Goal: Information Seeking & Learning: Learn about a topic

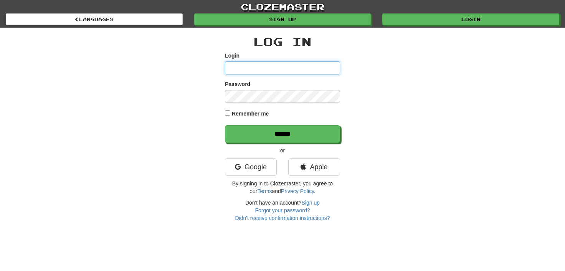
type input "**********"
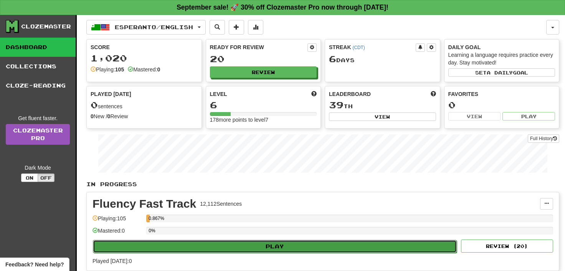
click at [270, 244] on button "Play" at bounding box center [275, 246] width 364 height 13
select select "**"
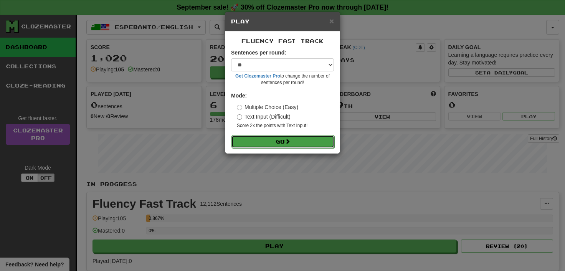
click at [290, 141] on span at bounding box center [287, 141] width 5 height 5
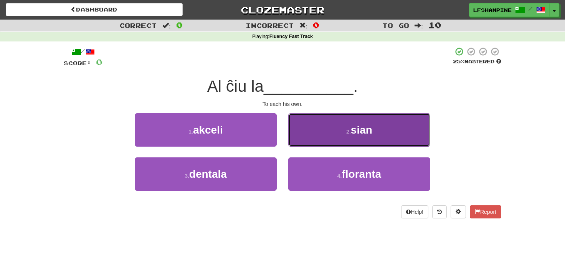
click at [354, 132] on span "sian" at bounding box center [362, 130] width 22 height 12
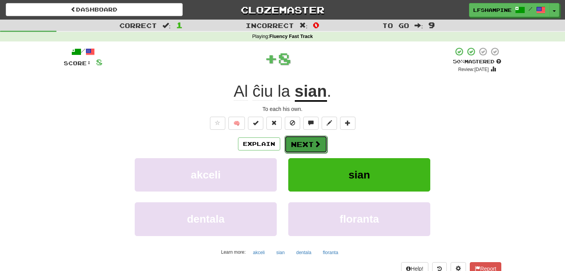
click at [310, 144] on button "Next" at bounding box center [306, 145] width 43 height 18
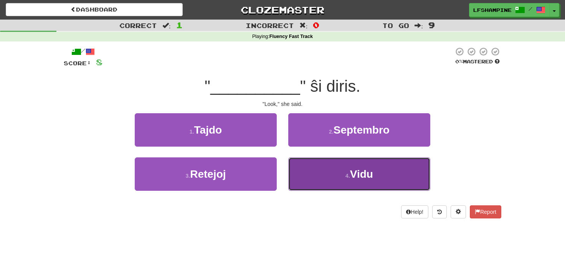
click at [365, 173] on span "Vidu" at bounding box center [361, 174] width 23 height 12
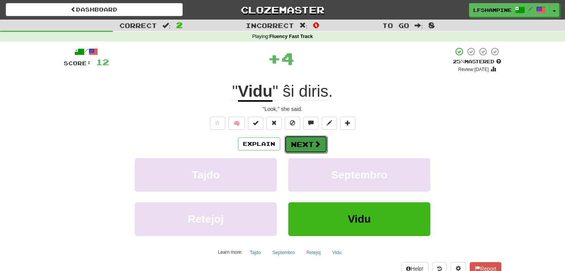
click at [305, 144] on button "Next" at bounding box center [306, 145] width 43 height 18
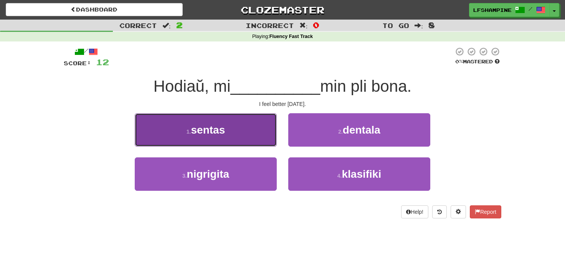
click at [214, 133] on span "sentas" at bounding box center [208, 130] width 34 height 12
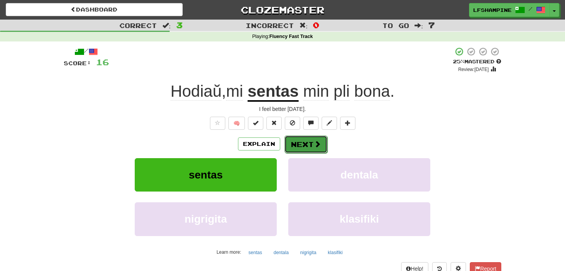
click at [308, 141] on button "Next" at bounding box center [306, 145] width 43 height 18
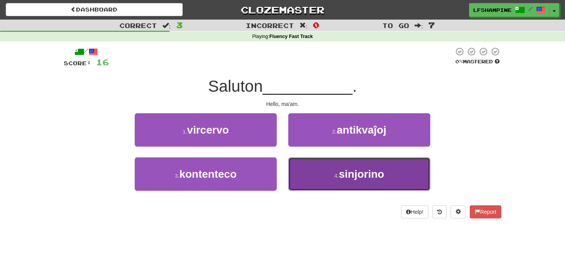
click at [352, 177] on span "sinjorino" at bounding box center [361, 174] width 45 height 12
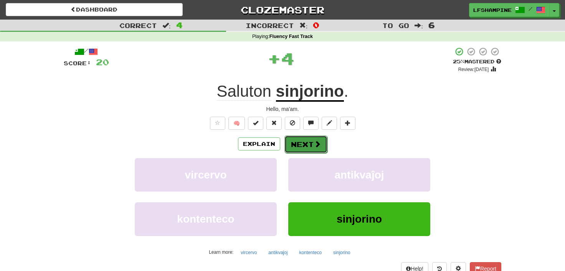
click at [309, 142] on button "Next" at bounding box center [306, 145] width 43 height 18
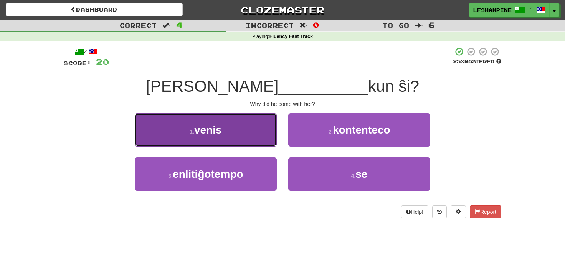
click at [210, 130] on span "venis" at bounding box center [208, 130] width 28 height 12
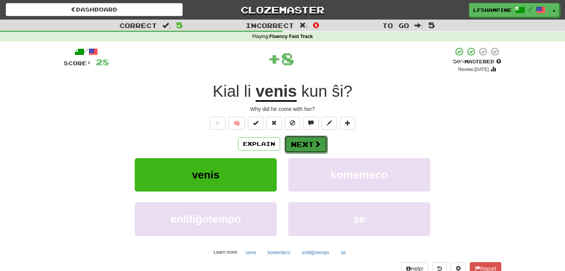
click at [303, 140] on button "Next" at bounding box center [306, 145] width 43 height 18
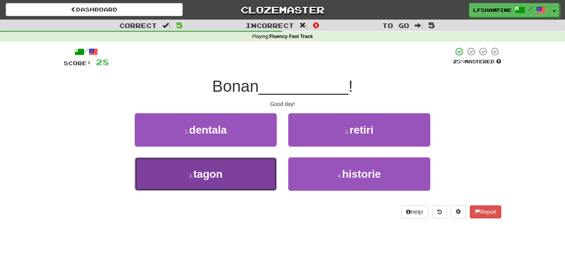
click at [215, 174] on span "tagon" at bounding box center [208, 174] width 29 height 12
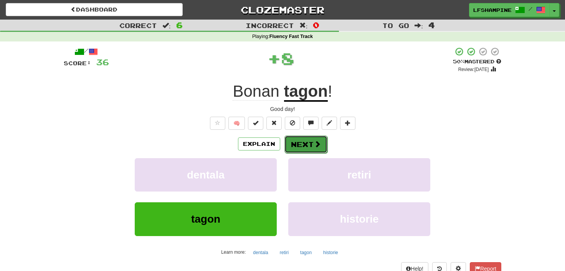
click at [301, 141] on button "Next" at bounding box center [306, 145] width 43 height 18
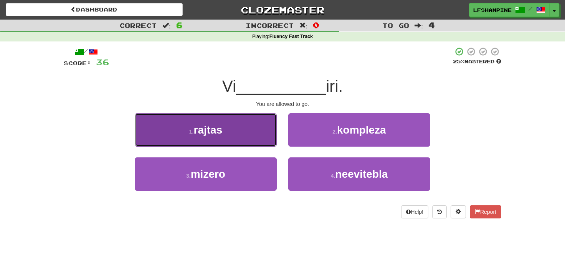
click at [226, 127] on button "1 . rajtas" at bounding box center [206, 129] width 142 height 33
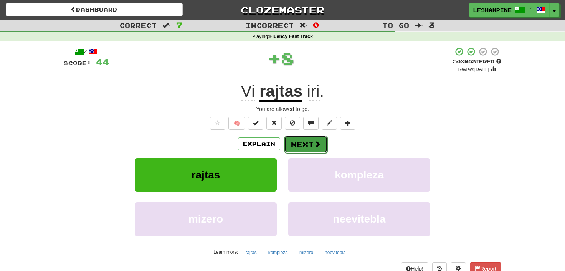
click at [311, 142] on button "Next" at bounding box center [306, 145] width 43 height 18
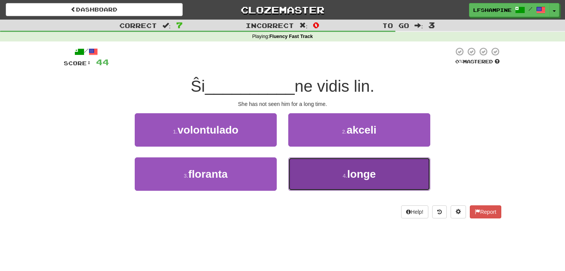
click at [361, 174] on span "longe" at bounding box center [362, 174] width 29 height 12
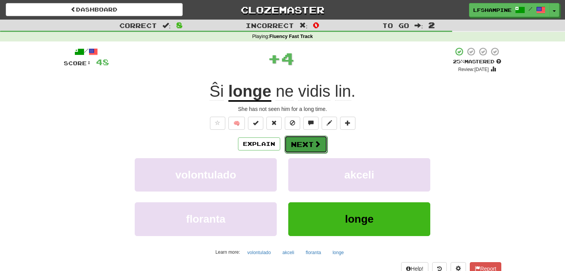
click at [306, 143] on button "Next" at bounding box center [306, 145] width 43 height 18
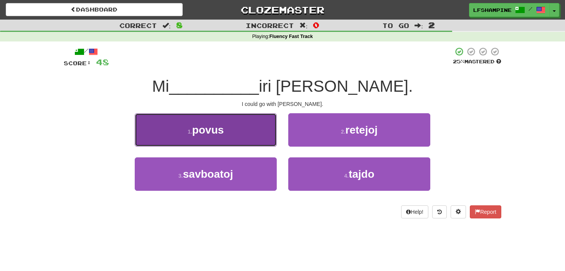
click at [227, 127] on button "1 . povus" at bounding box center [206, 129] width 142 height 33
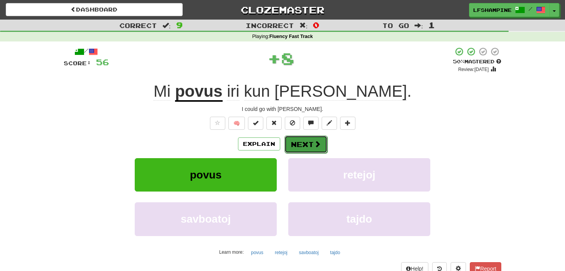
click at [306, 144] on button "Next" at bounding box center [306, 145] width 43 height 18
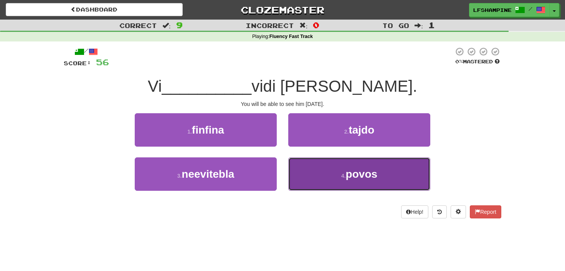
click at [358, 177] on span "povos" at bounding box center [361, 174] width 31 height 12
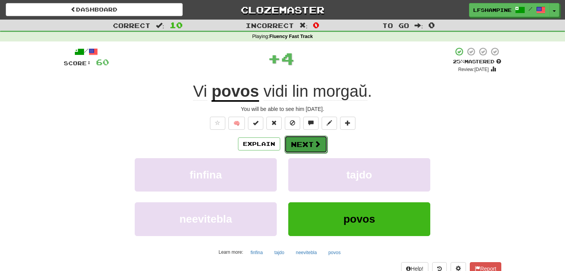
click at [314, 142] on span at bounding box center [317, 144] width 7 height 7
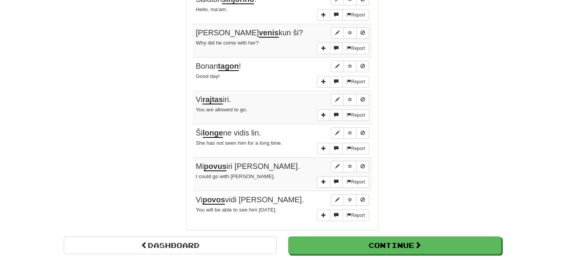
scroll to position [593, 0]
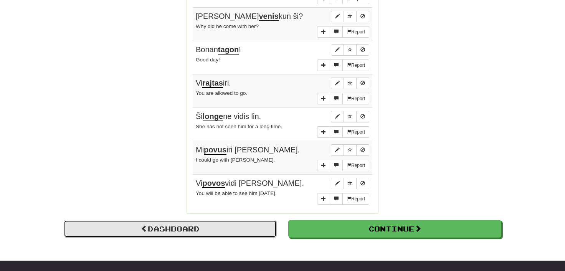
click at [189, 222] on link "Dashboard" at bounding box center [170, 229] width 213 height 18
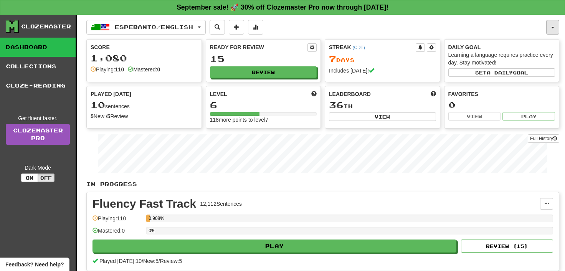
click at [553, 28] on span "button" at bounding box center [553, 28] width 3 height 2
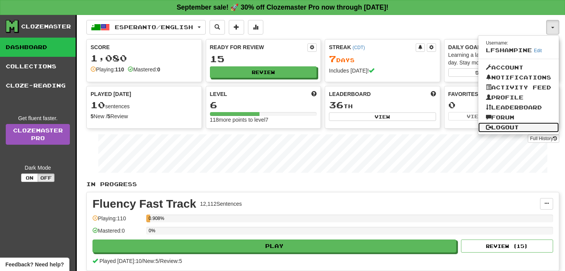
click at [508, 125] on link "Logout" at bounding box center [519, 128] width 81 height 10
